Goal: Information Seeking & Learning: Stay updated

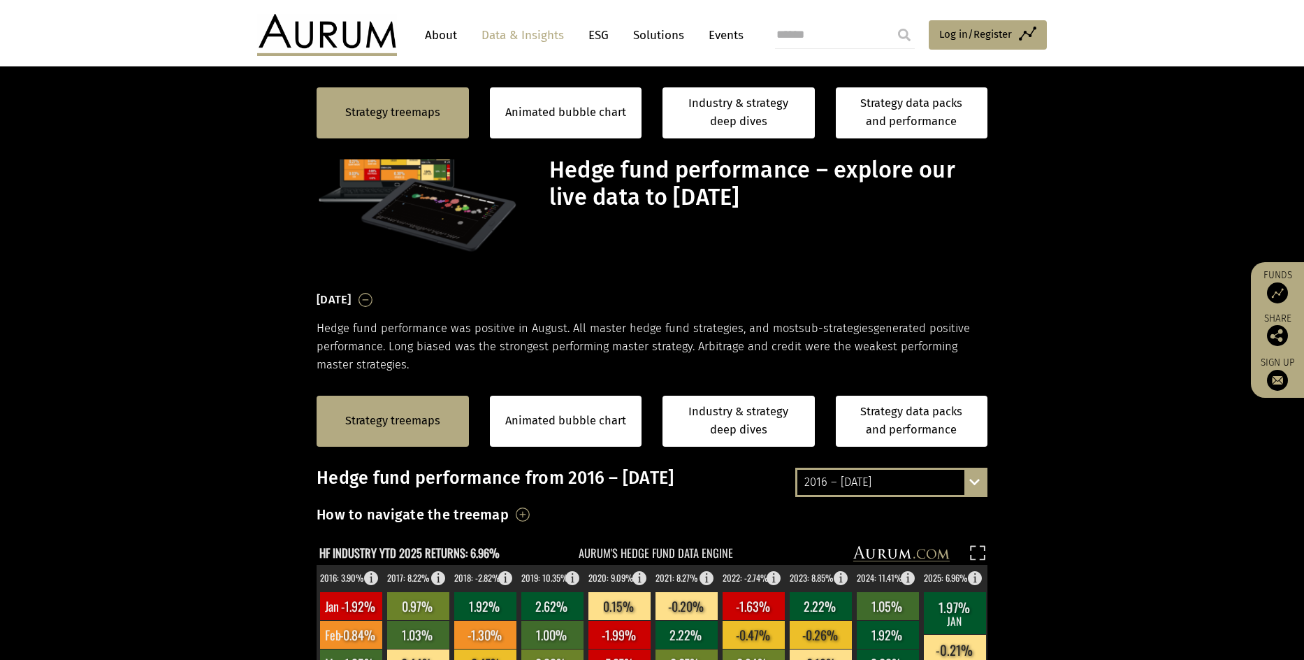
scroll to position [349, 0]
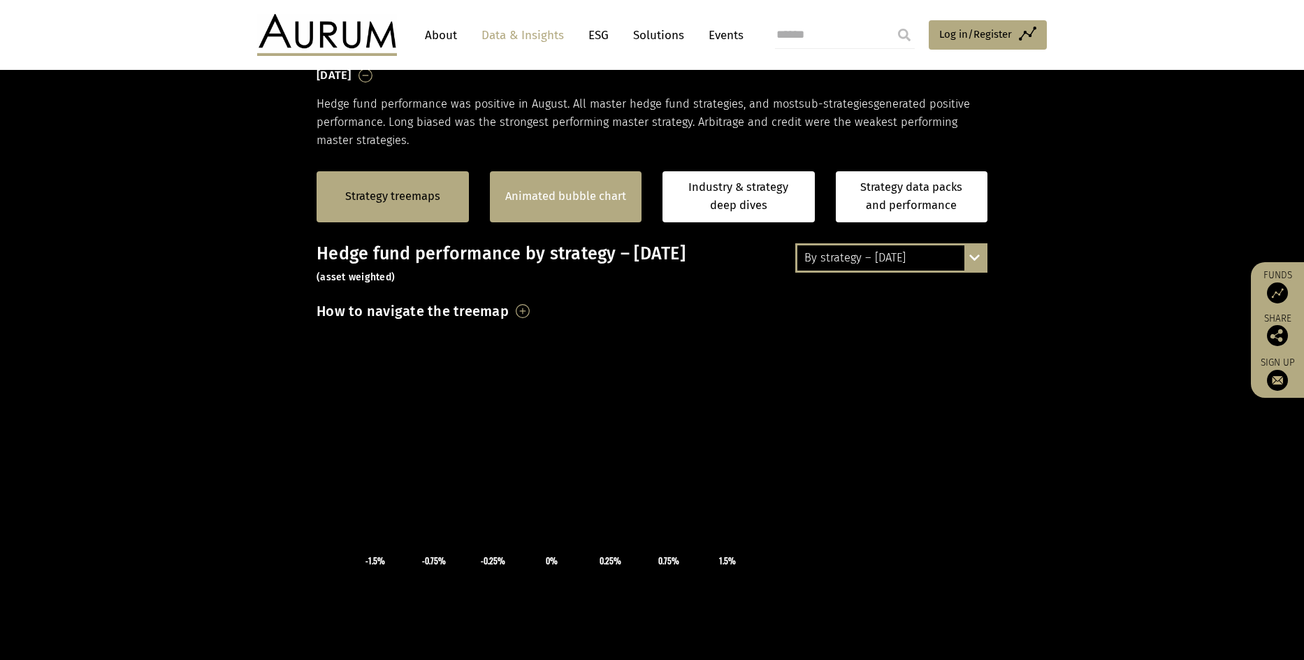
scroll to position [280, 0]
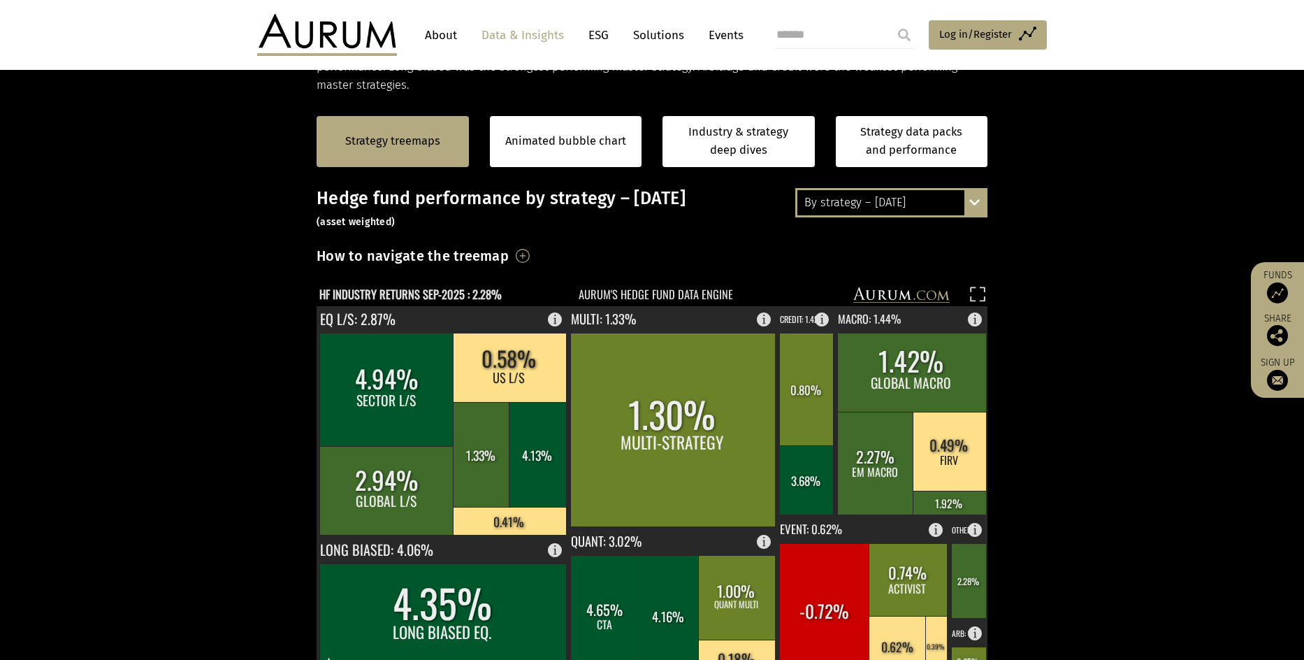
click at [979, 207] on div "By strategy – August 2025 By strategy – August 2025 By strategy – year to date …" at bounding box center [891, 202] width 192 height 29
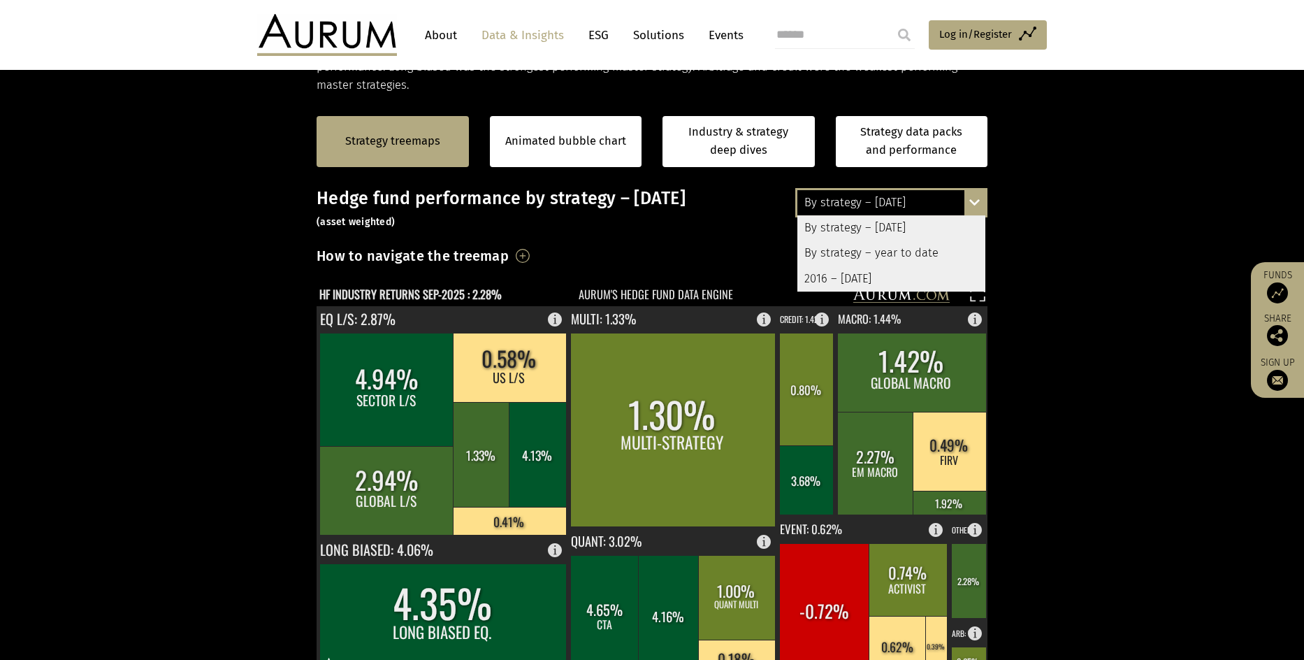
click at [937, 247] on div "By strategy – year to date" at bounding box center [891, 252] width 188 height 25
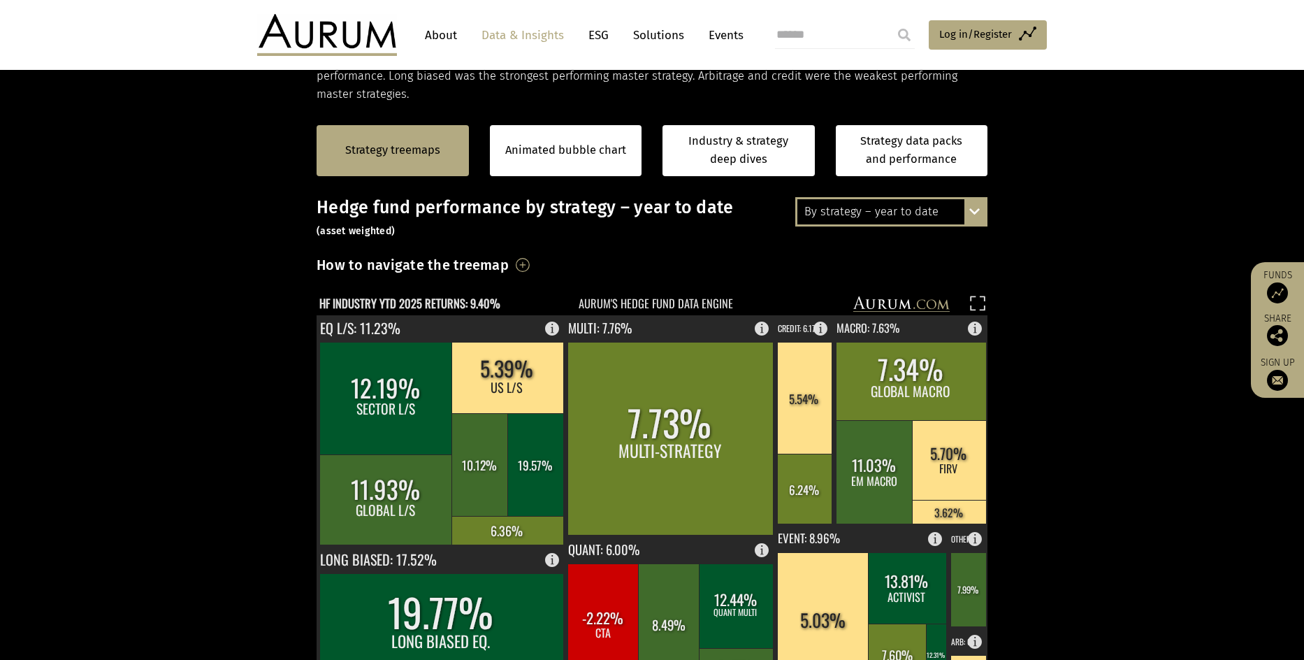
scroll to position [210, 0]
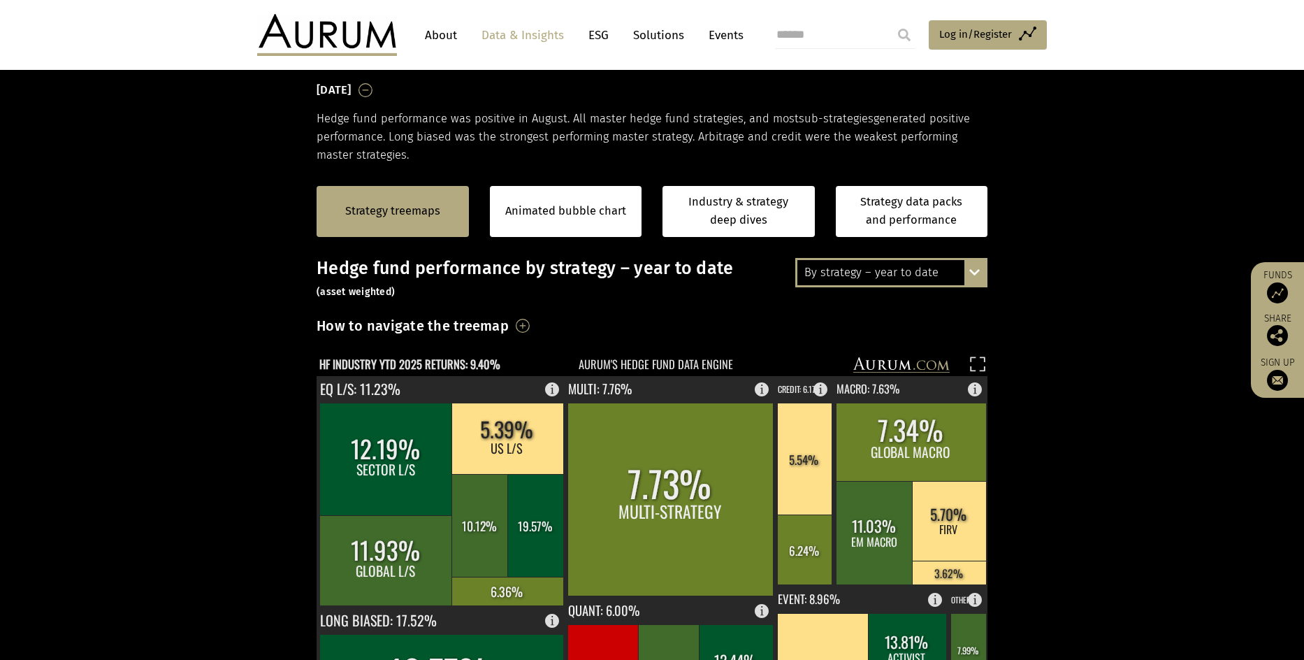
click at [979, 274] on div "By strategy – year to date By strategy – August 2025 By strategy – year to date…" at bounding box center [891, 272] width 192 height 29
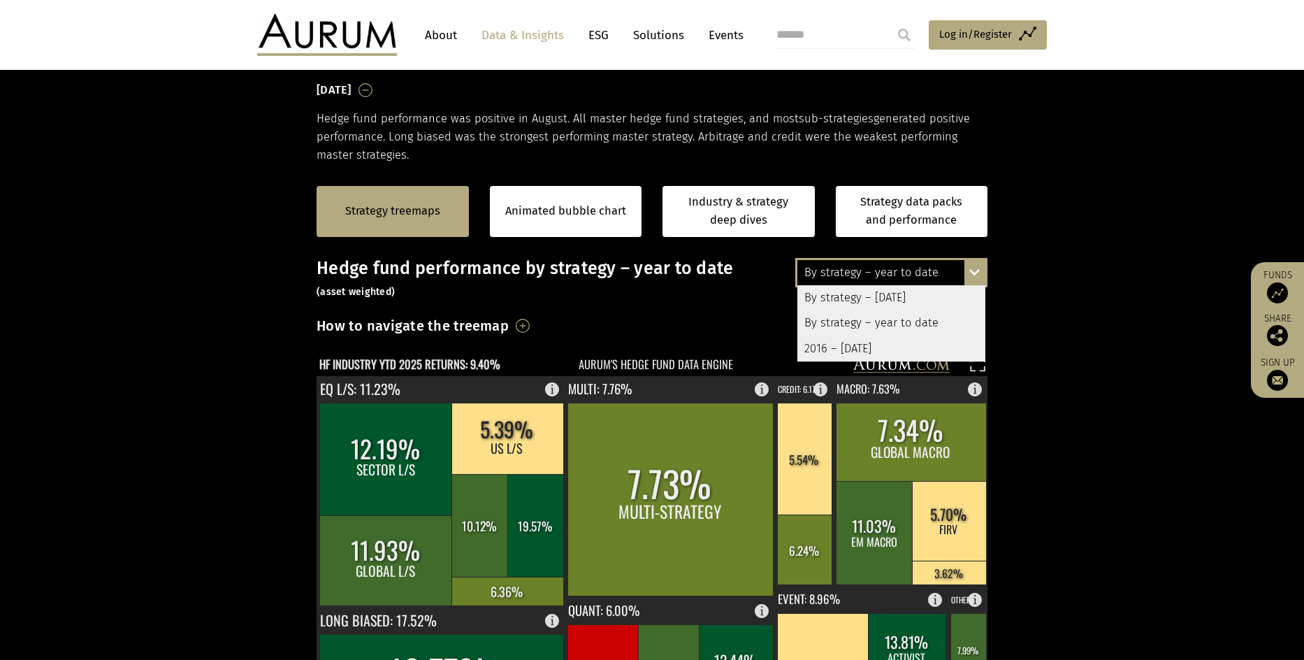
click at [920, 299] on div "By strategy – [DATE]" at bounding box center [891, 297] width 188 height 25
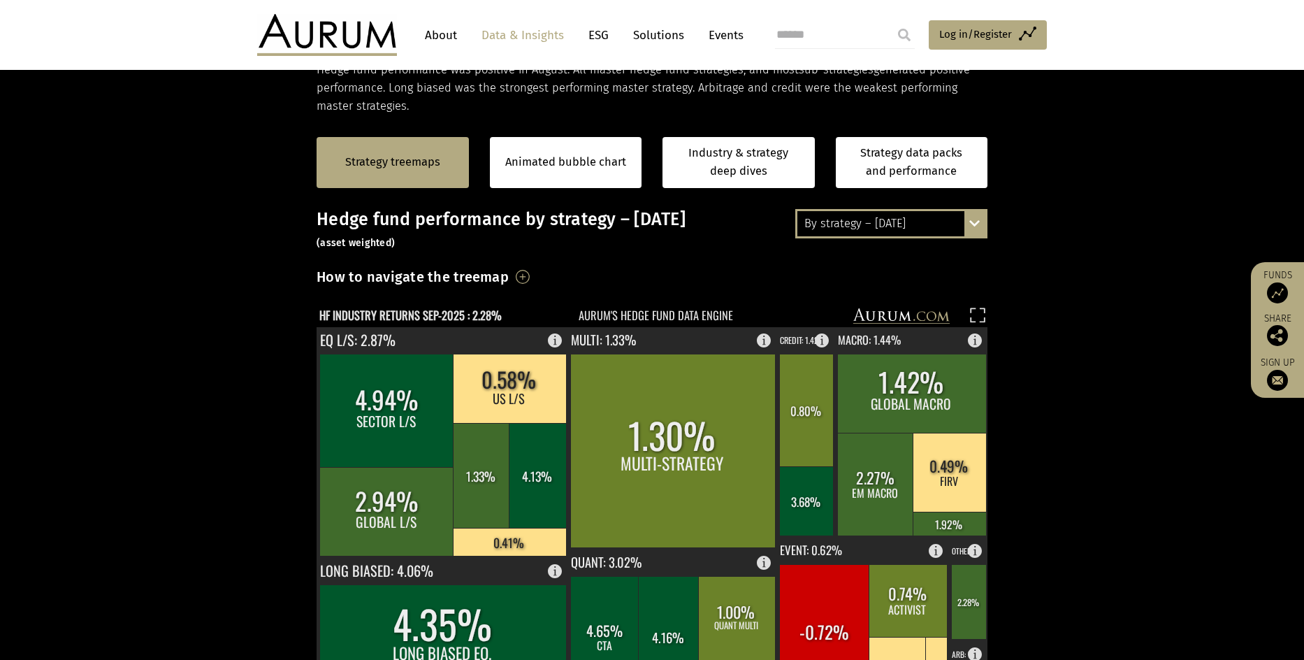
scroll to position [280, 0]
